Goal: Task Accomplishment & Management: Manage account settings

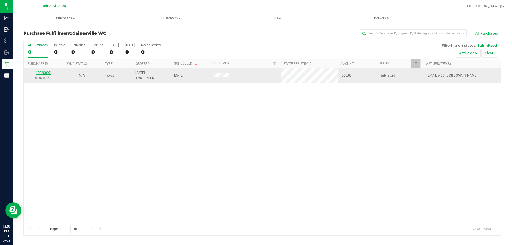
click at [39, 71] on link "12020097" at bounding box center [43, 73] width 15 height 4
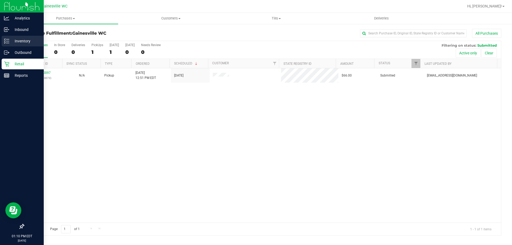
click at [7, 42] on icon at bounding box center [6, 40] width 5 height 5
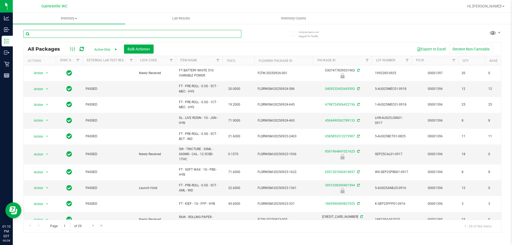
click at [111, 34] on input "text" at bounding box center [132, 34] width 218 height 8
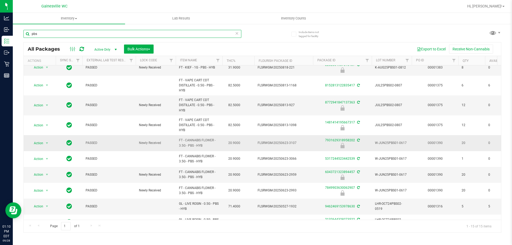
scroll to position [53, 0]
type input "pbs"
click at [236, 33] on icon at bounding box center [237, 33] width 4 height 6
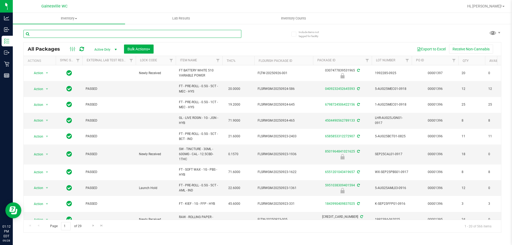
click at [46, 33] on input "text" at bounding box center [132, 34] width 218 height 8
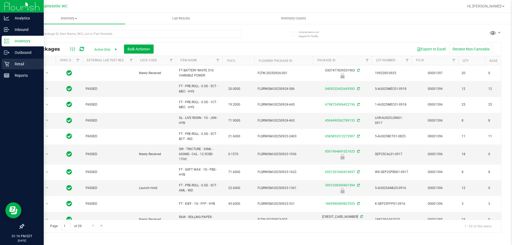
click at [9, 67] on div "Retail" at bounding box center [23, 64] width 42 height 11
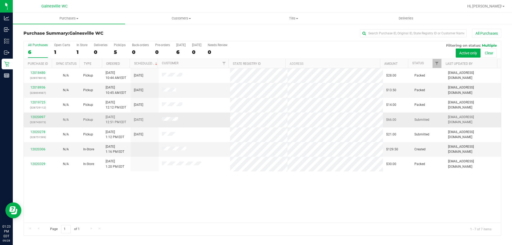
click at [45, 117] on div "12020097 (328743073)" at bounding box center [38, 120] width 22 height 10
click at [42, 117] on link "12020097" at bounding box center [37, 117] width 15 height 4
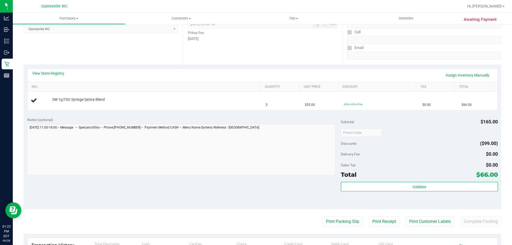
scroll to position [178, 0]
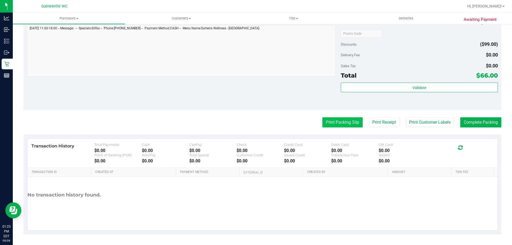
click at [335, 122] on button "Print Packing Slip" at bounding box center [342, 122] width 40 height 10
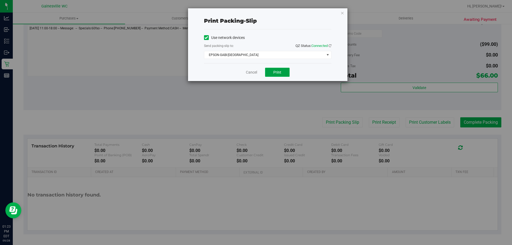
click at [285, 73] on button "Print" at bounding box center [277, 72] width 25 height 9
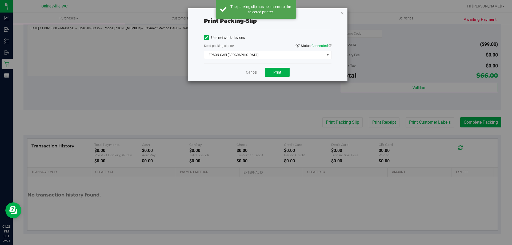
click at [341, 14] on icon "button" at bounding box center [342, 13] width 4 height 6
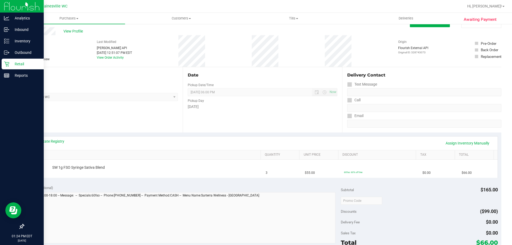
scroll to position [0, 0]
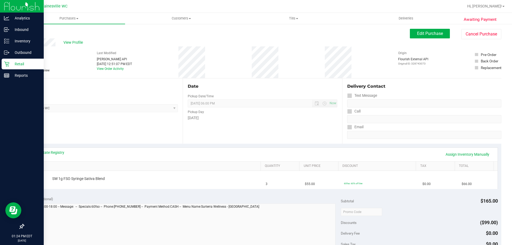
click at [10, 66] on p "Retail" at bounding box center [25, 64] width 32 height 6
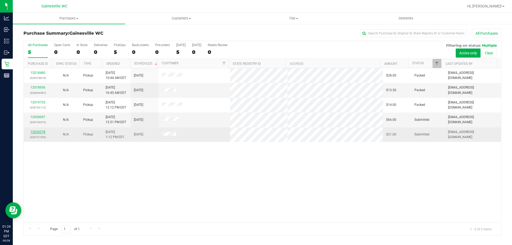
click at [38, 131] on link "12020278" at bounding box center [37, 132] width 15 height 4
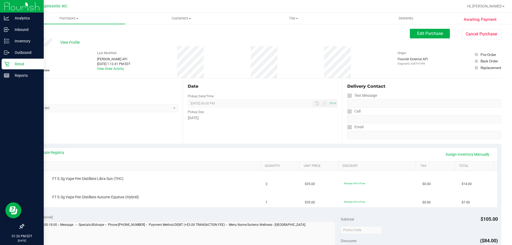
click at [11, 64] on p "Retail" at bounding box center [25, 64] width 32 height 6
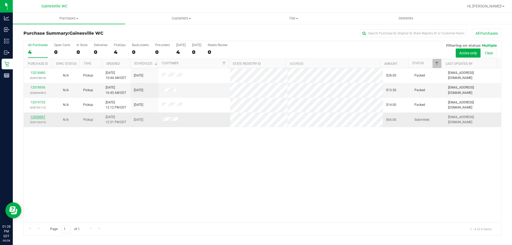
click at [42, 117] on link "12020097" at bounding box center [37, 117] width 15 height 4
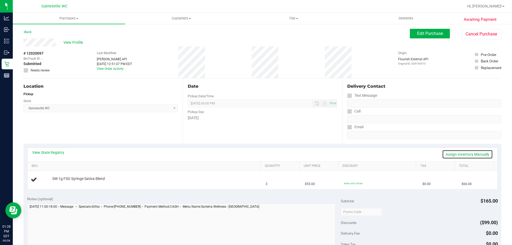
click at [442, 152] on link "Assign Inventory Manually" at bounding box center [467, 154] width 51 height 9
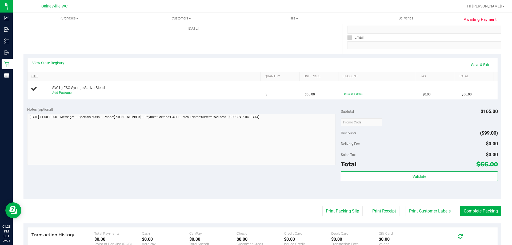
scroll to position [80, 0]
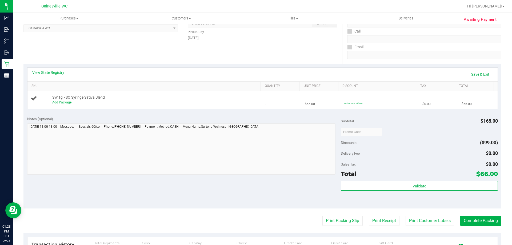
click at [63, 99] on span "SW 1g FSO Syringe Sativa Blend" at bounding box center [78, 97] width 52 height 5
click at [63, 102] on link "Add Package" at bounding box center [61, 102] width 19 height 4
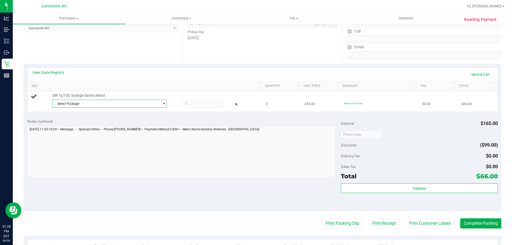
click at [146, 102] on span "Select Package" at bounding box center [105, 103] width 107 height 7
click at [134, 130] on li "8653880544827074 ( O-AUG25SAT01-0818 | orig: FLSRWGM-20250825-884 )" at bounding box center [107, 132] width 111 height 7
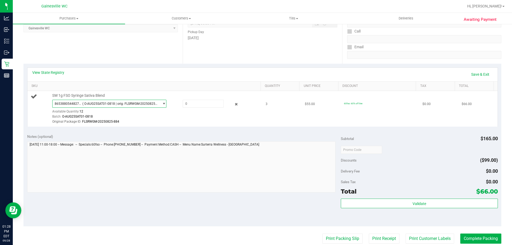
click at [159, 102] on span "select" at bounding box center [162, 103] width 7 height 7
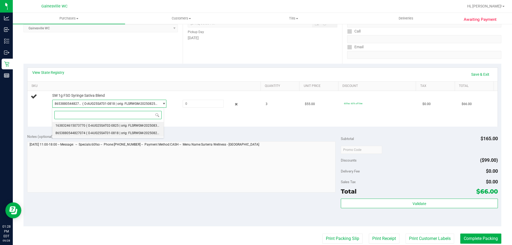
click at [153, 124] on span "( O-AUG25SAT02-0825 | orig: FLSRWGM-20250830-1232 )" at bounding box center [127, 126] width 83 height 4
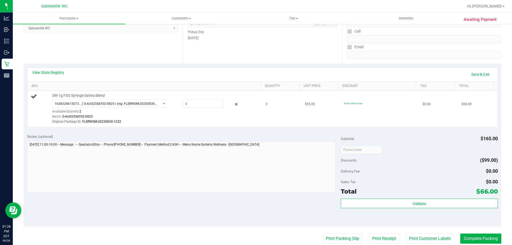
click at [187, 108] on div "1638324615073770 ( O-AUG25SAT02-0825 | orig: FLSRWGM-20250830-1232 ) 1638324615…" at bounding box center [155, 112] width 206 height 25
click at [188, 106] on span at bounding box center [203, 104] width 41 height 8
type input "2"
type input "2.0000"
drag, startPoint x: 203, startPoint y: 114, endPoint x: 203, endPoint y: 110, distance: 3.2
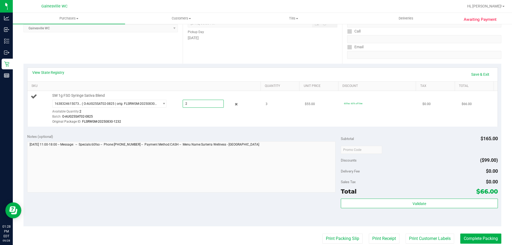
click at [203, 112] on div "1638324615073770 ( O-AUG25SAT02-0825 | orig: FLSRWGM-20250830-1232 ) 1638324615…" at bounding box center [155, 112] width 206 height 25
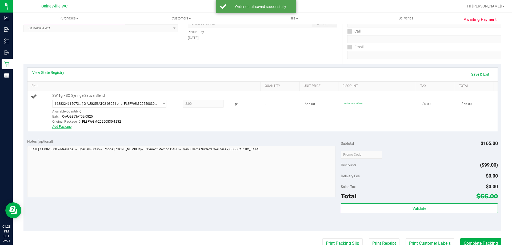
click at [66, 126] on link "Add Package" at bounding box center [61, 127] width 19 height 4
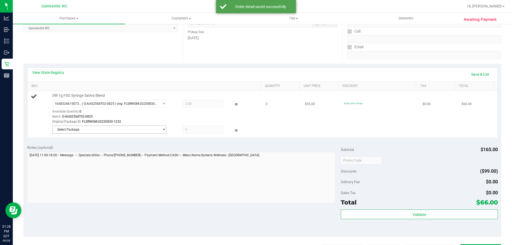
click at [109, 131] on span "Select Package" at bounding box center [105, 129] width 107 height 7
click at [125, 151] on span "( O-AUG25SAT01-0818 | orig: FLSRWGM-20250825-884 )" at bounding box center [126, 152] width 81 height 4
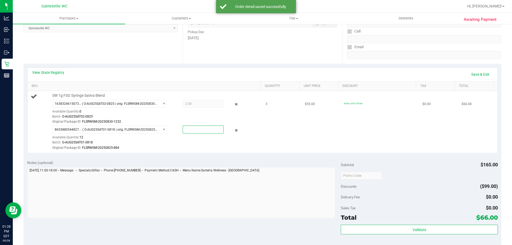
click at [202, 130] on span at bounding box center [203, 130] width 41 height 8
type input "1"
type input "1.0000"
click at [256, 145] on td "SW 1g FSO Syringe Sativa Blend 1638324615073770 ( O-AUG25SAT02-0825 | orig: FLS…" at bounding box center [144, 122] width 235 height 62
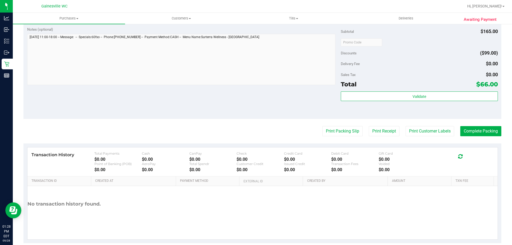
click at [425, 103] on div "Validate" at bounding box center [419, 103] width 157 height 24
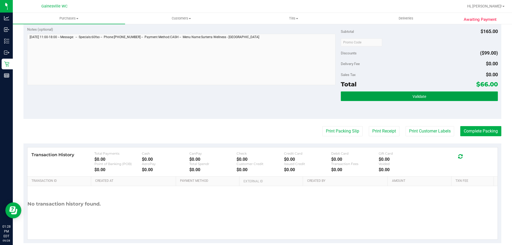
click at [426, 99] on button "Validate" at bounding box center [419, 96] width 157 height 10
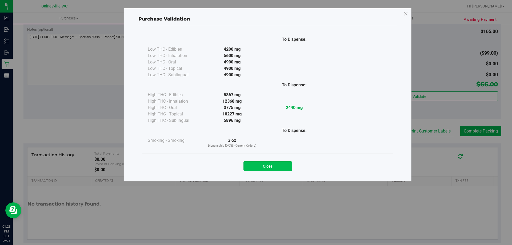
click at [279, 162] on button "Close" at bounding box center [267, 166] width 48 height 10
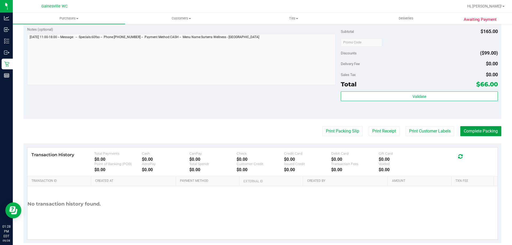
click at [480, 127] on button "Complete Packing" at bounding box center [480, 131] width 41 height 10
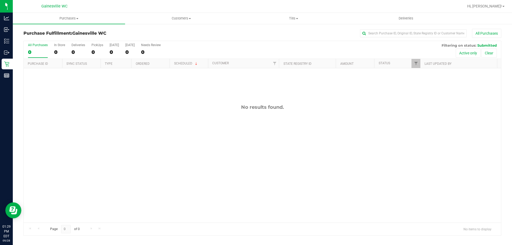
drag, startPoint x: 488, startPoint y: 212, endPoint x: 483, endPoint y: 243, distance: 31.8
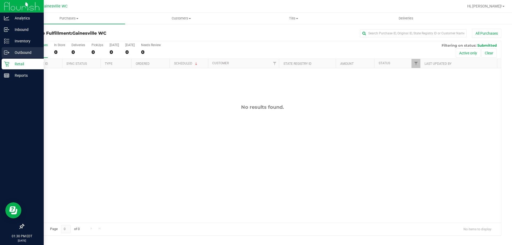
click at [6, 58] on link "Outbound" at bounding box center [22, 52] width 44 height 11
click at [7, 60] on div "Retail" at bounding box center [23, 64] width 42 height 11
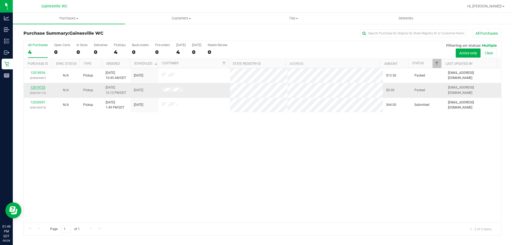
click at [38, 86] on link "12019725" at bounding box center [37, 88] width 15 height 4
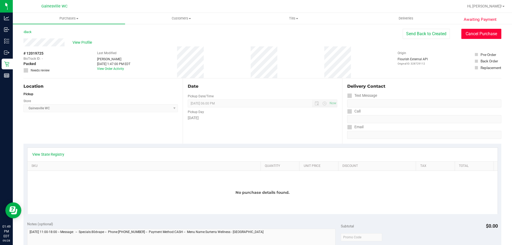
click at [488, 35] on button "Cancel Purchase" at bounding box center [481, 34] width 40 height 10
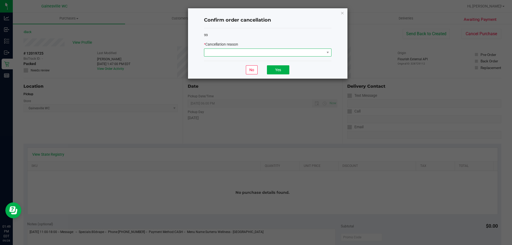
click at [215, 51] on span at bounding box center [264, 52] width 120 height 7
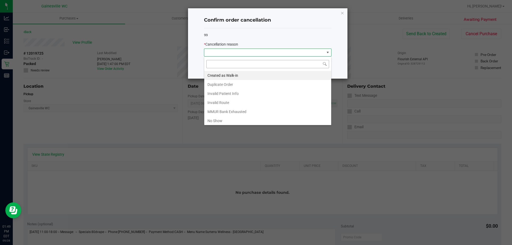
scroll to position [8, 127]
click at [238, 82] on li "Duplicate Order" at bounding box center [267, 84] width 127 height 9
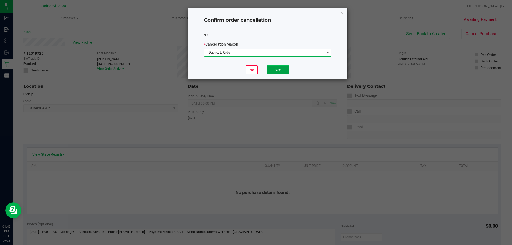
click at [271, 69] on button "Yes" at bounding box center [278, 69] width 22 height 9
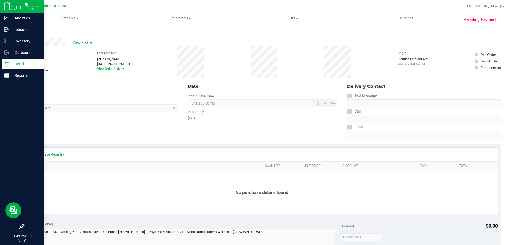
click at [12, 61] on p "Retail" at bounding box center [25, 64] width 32 height 6
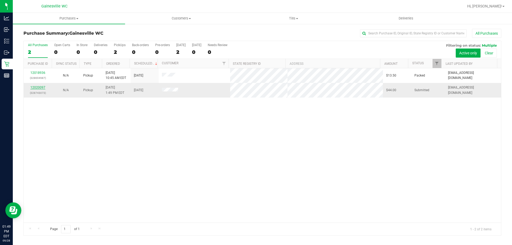
click at [38, 87] on link "12020097" at bounding box center [37, 88] width 15 height 4
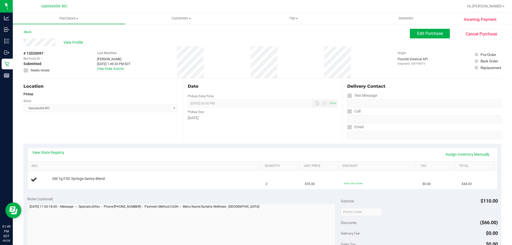
scroll to position [107, 0]
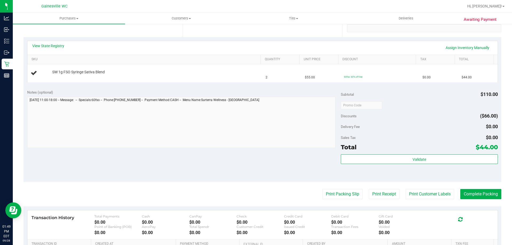
click at [343, 199] on purchase-details "Back Edit Purchase Cancel Purchase View Profile # 12020097 BioTrack ID: - Submi…" at bounding box center [262, 114] width 478 height 384
click at [342, 196] on button "Print Packing Slip" at bounding box center [342, 194] width 40 height 10
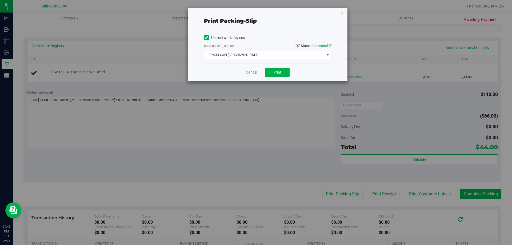
click at [278, 67] on div "Cancel Print" at bounding box center [267, 72] width 127 height 18
click at [280, 74] on button "Print" at bounding box center [277, 72] width 25 height 9
click at [252, 73] on link "Cancel" at bounding box center [251, 73] width 11 height 6
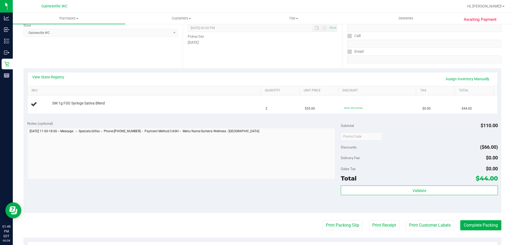
scroll to position [27, 0]
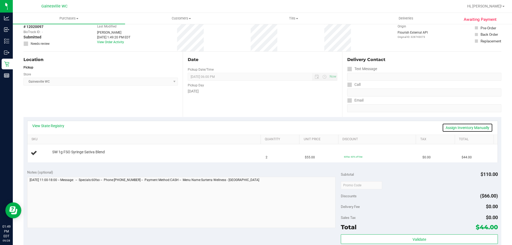
click at [451, 128] on link "Assign Inventory Manually" at bounding box center [467, 127] width 51 height 9
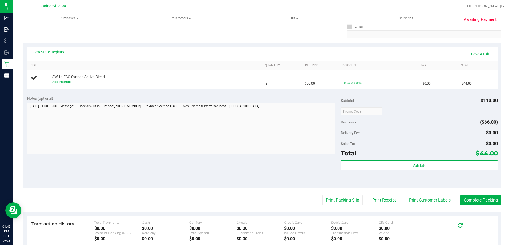
scroll to position [107, 0]
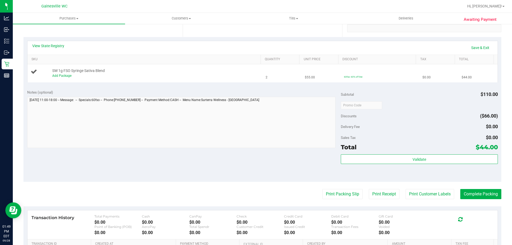
click at [71, 76] on div "Add Package" at bounding box center [155, 75] width 206 height 5
click at [67, 76] on link "Add Package" at bounding box center [61, 76] width 19 height 4
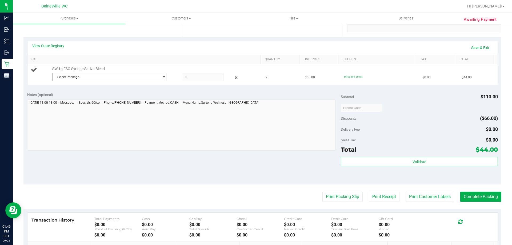
click at [150, 78] on span "Select Package" at bounding box center [105, 76] width 107 height 7
click at [136, 105] on span "( O-AUG25SAT01-0818 | orig: FLSRWGM-20250825-884 )" at bounding box center [126, 106] width 81 height 4
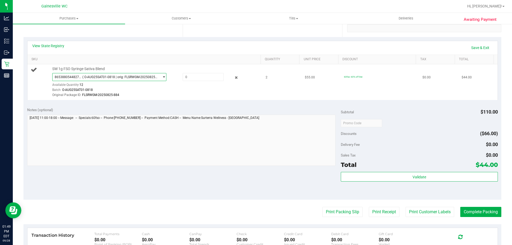
click at [143, 78] on span "( O-AUG25SAT01-0818 | orig: FLSRWGM-20250825-884 )" at bounding box center [119, 77] width 75 height 4
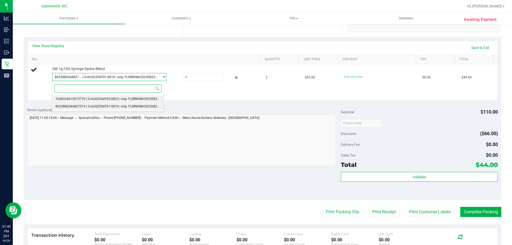
click at [138, 99] on span "( O-AUG25SAT02-0825 | orig: FLSRWGM-20250830-1232 )" at bounding box center [127, 99] width 83 height 4
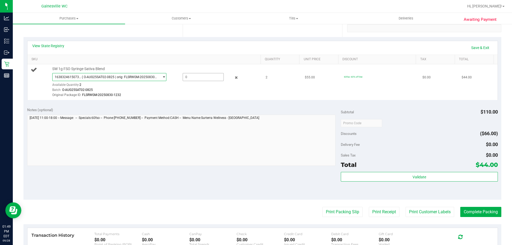
click at [206, 77] on span at bounding box center [203, 77] width 41 height 8
click at [206, 77] on input "text" at bounding box center [203, 76] width 41 height 7
type input "2"
type input "2.0000"
click at [208, 90] on div "Batch: O-AUG25SAT02-0825" at bounding box center [155, 89] width 206 height 5
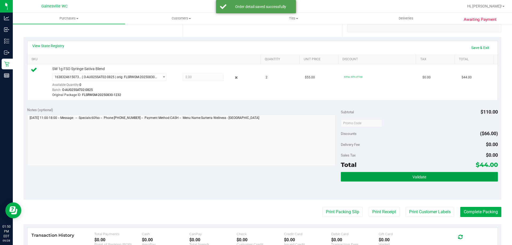
click at [432, 172] on button "Validate" at bounding box center [419, 177] width 157 height 10
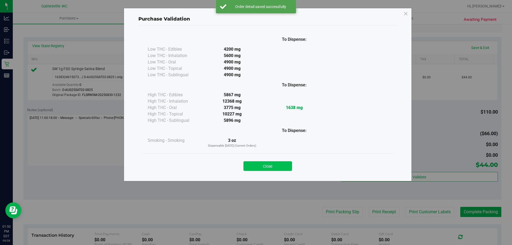
click at [270, 170] on button "Close" at bounding box center [267, 166] width 48 height 10
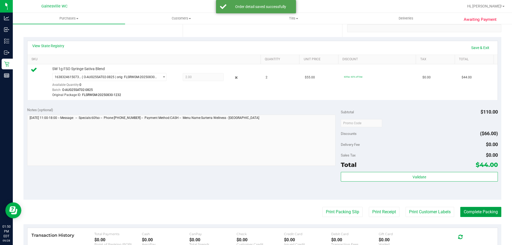
click at [490, 215] on button "Complete Packing" at bounding box center [480, 212] width 41 height 10
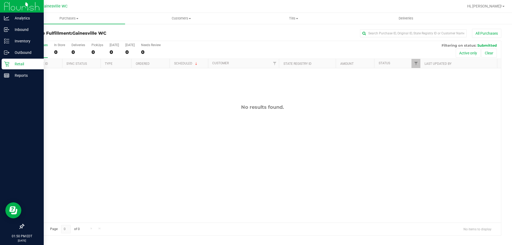
click at [11, 64] on p "Retail" at bounding box center [25, 64] width 32 height 6
